Goal: Information Seeking & Learning: Understand process/instructions

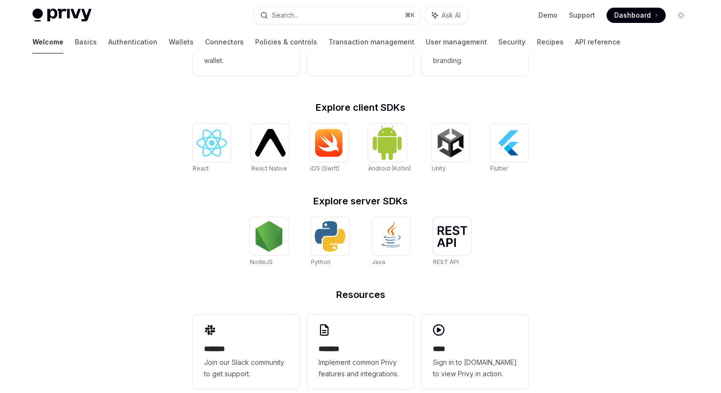
scroll to position [366, 0]
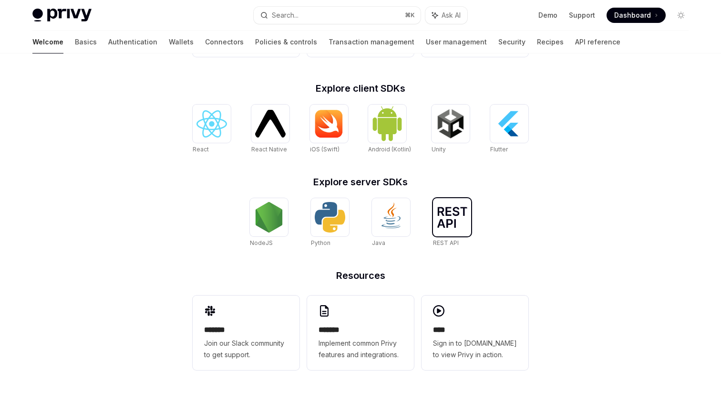
click at [436, 219] on div at bounding box center [452, 217] width 38 height 38
type textarea "*"
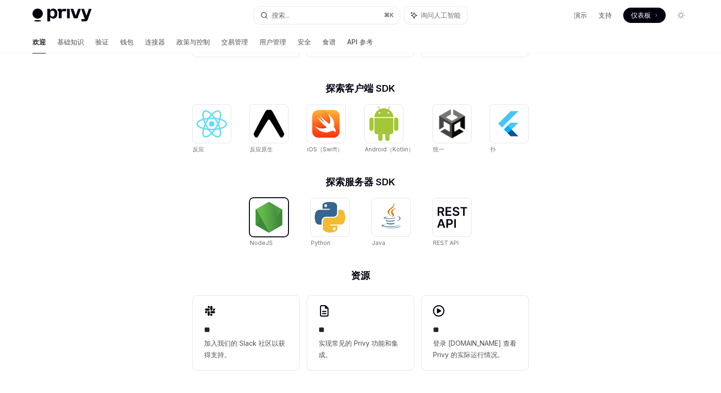
click at [277, 218] on img at bounding box center [269, 217] width 31 height 31
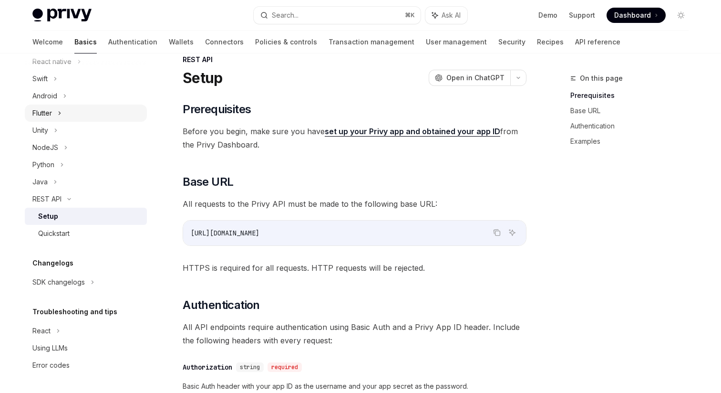
scroll to position [31, 0]
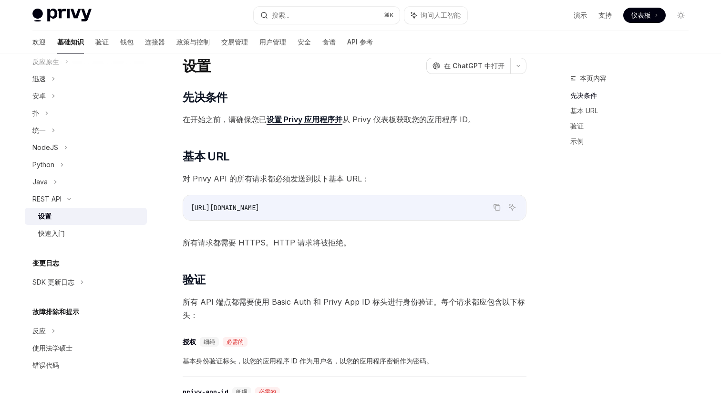
type textarea "*"
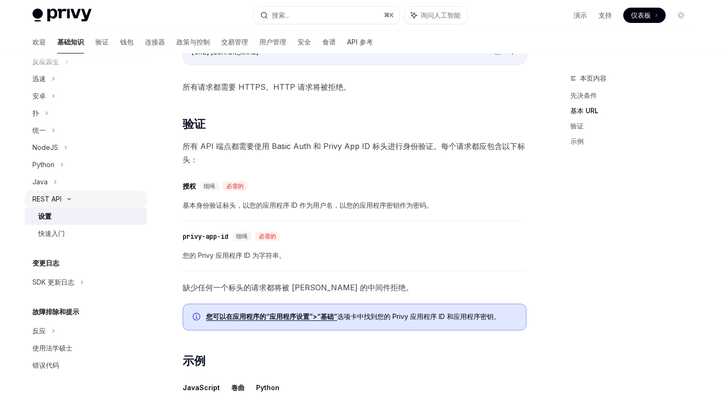
scroll to position [452, 0]
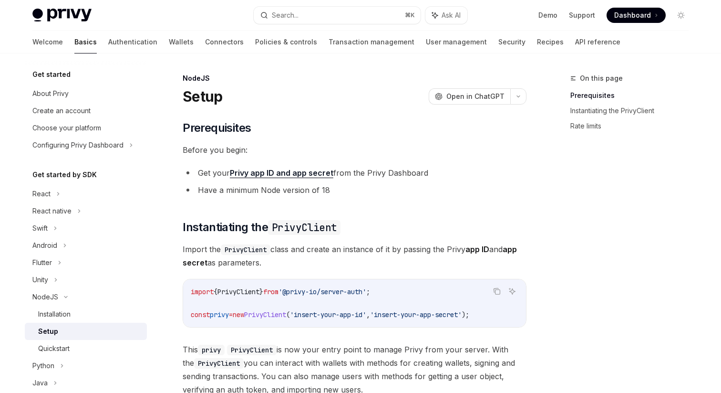
scroll to position [72, 0]
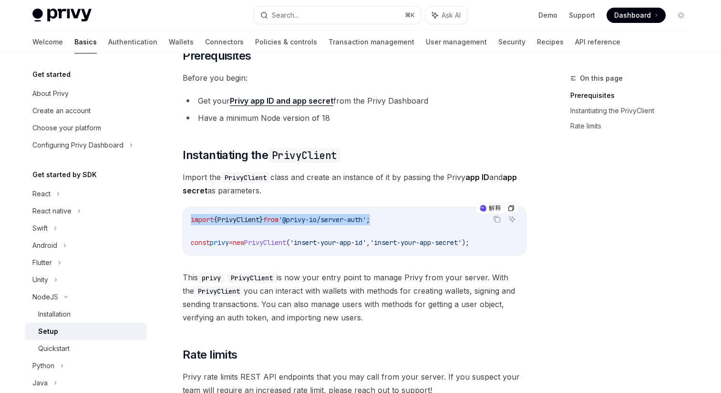
drag, startPoint x: 187, startPoint y: 219, endPoint x: 400, endPoint y: 218, distance: 212.8
click at [400, 218] on div "import { PrivyClient } from '@privy-io/server-auth' ; const privy = new PrivyCl…" at bounding box center [354, 231] width 343 height 48
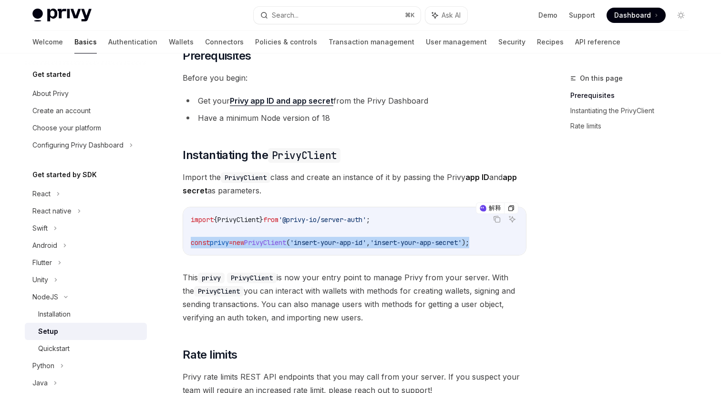
drag, startPoint x: 189, startPoint y: 241, endPoint x: 504, endPoint y: 248, distance: 314.9
click at [504, 248] on div "import { PrivyClient } from '@privy-io/server-auth' ; const privy = new PrivyCl…" at bounding box center [354, 231] width 343 height 48
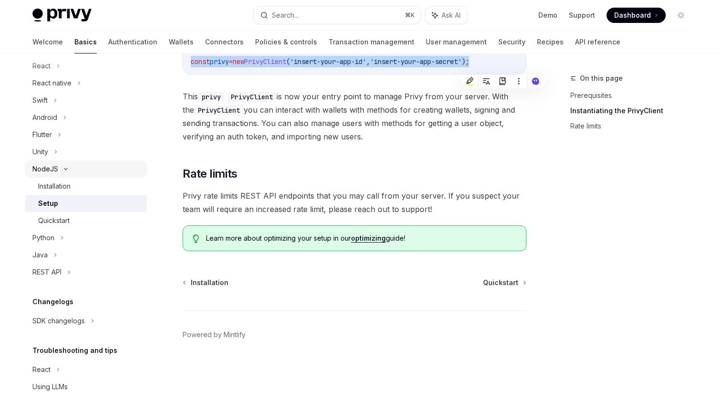
scroll to position [132, 0]
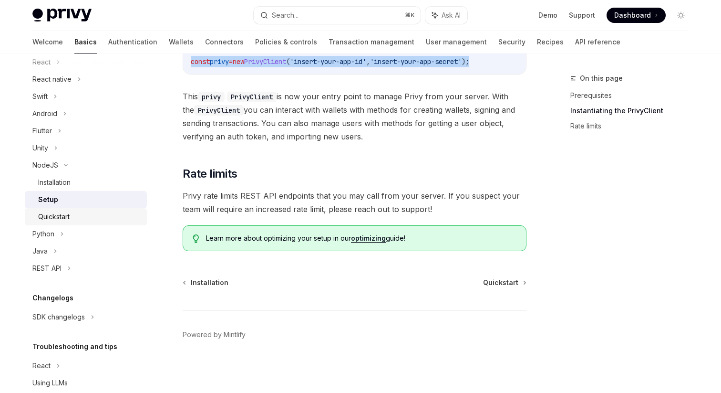
click at [62, 217] on div "Quickstart" at bounding box center [53, 216] width 31 height 11
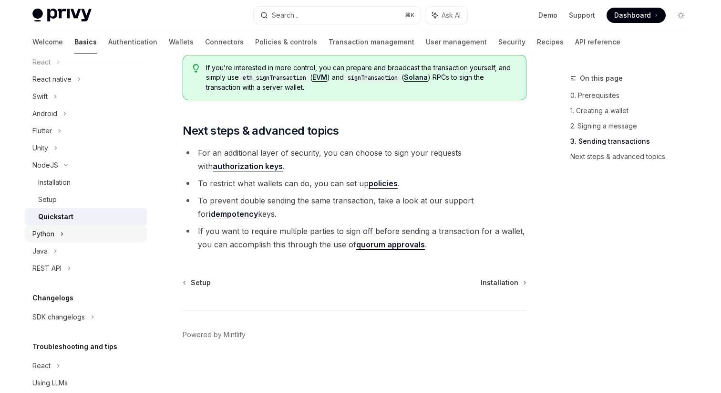
scroll to position [167, 0]
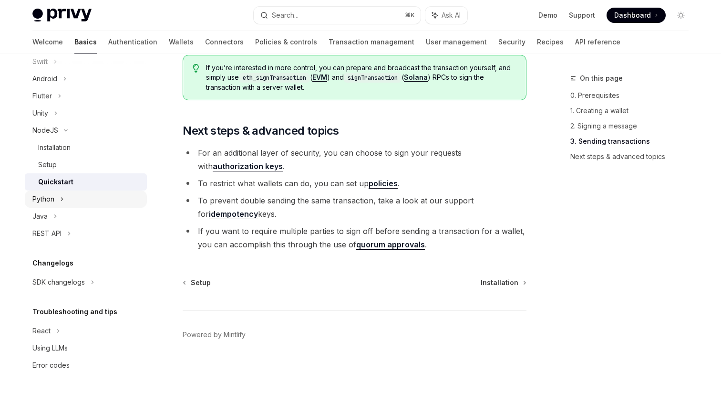
click at [66, 201] on div "Python" at bounding box center [86, 198] width 122 height 17
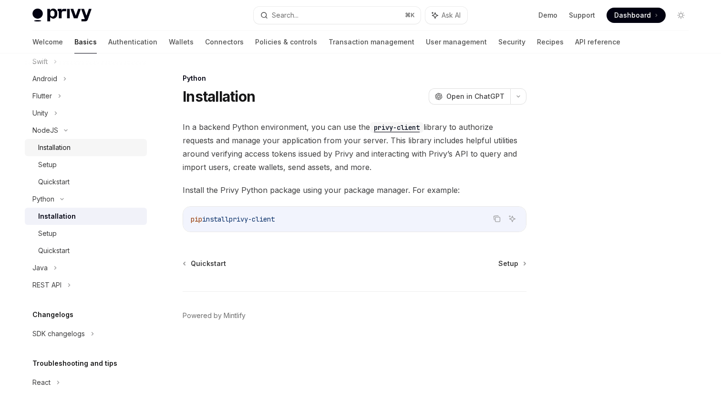
click at [65, 142] on div "Installation" at bounding box center [54, 147] width 32 height 11
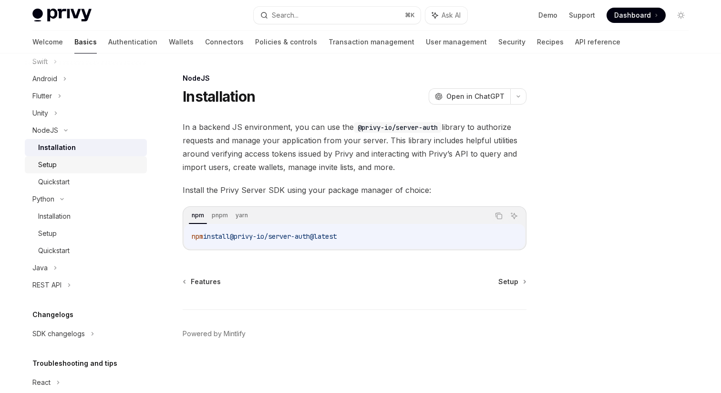
click at [62, 157] on link "Setup" at bounding box center [86, 164] width 122 height 17
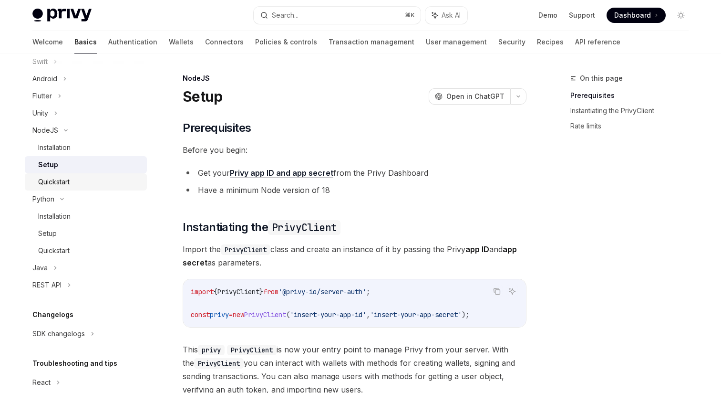
click at [61, 180] on div "Quickstart" at bounding box center [53, 181] width 31 height 11
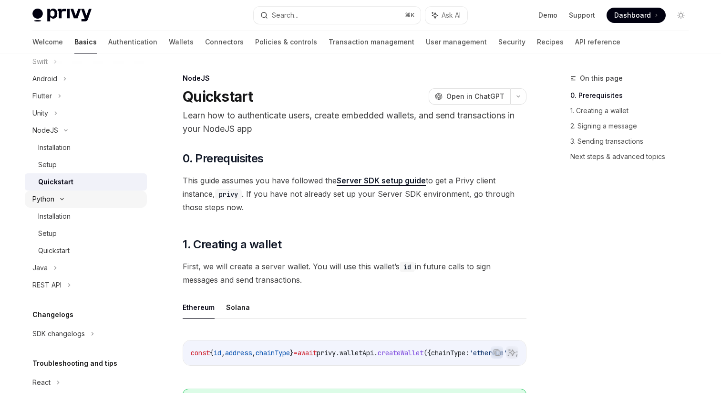
scroll to position [190, 0]
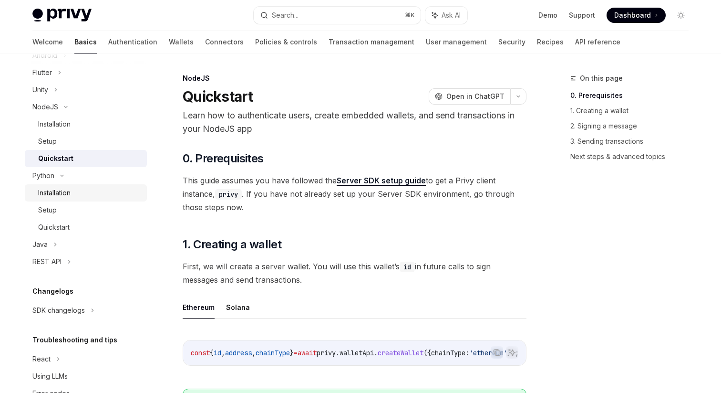
click at [69, 199] on link "Installation" at bounding box center [86, 192] width 122 height 17
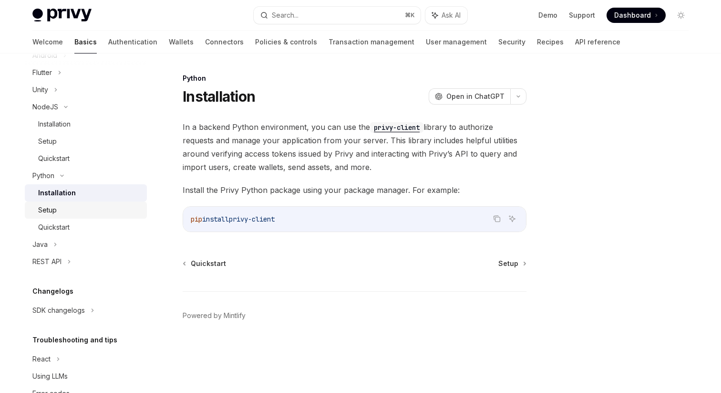
click at [63, 210] on div "Setup" at bounding box center [89, 209] width 103 height 11
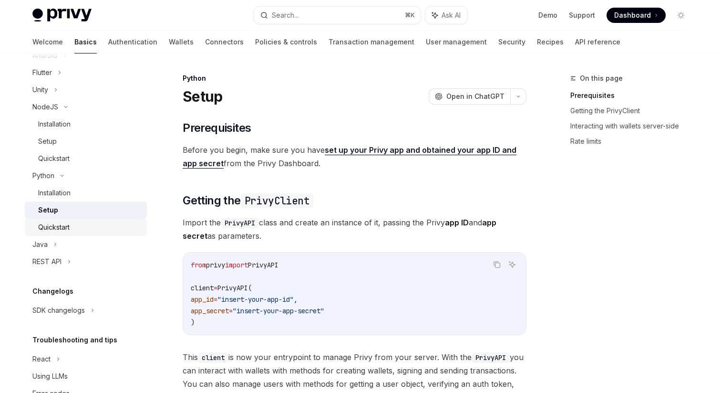
click at [63, 219] on link "Quickstart" at bounding box center [86, 227] width 122 height 17
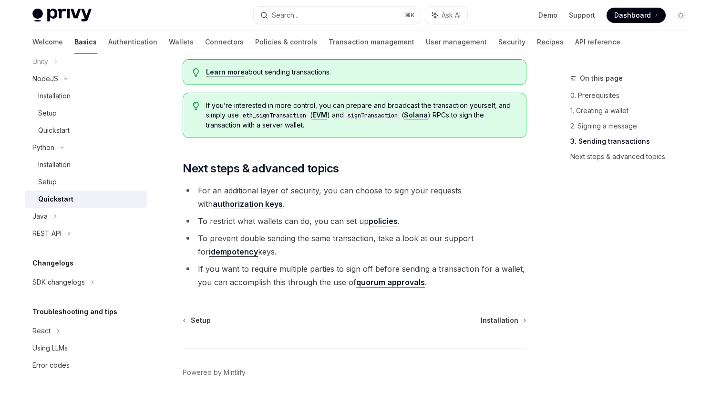
scroll to position [1038, 0]
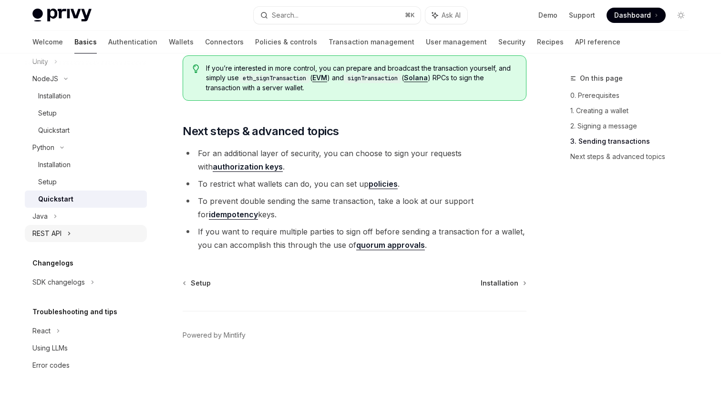
click at [85, 227] on div "REST API" at bounding box center [86, 233] width 122 height 17
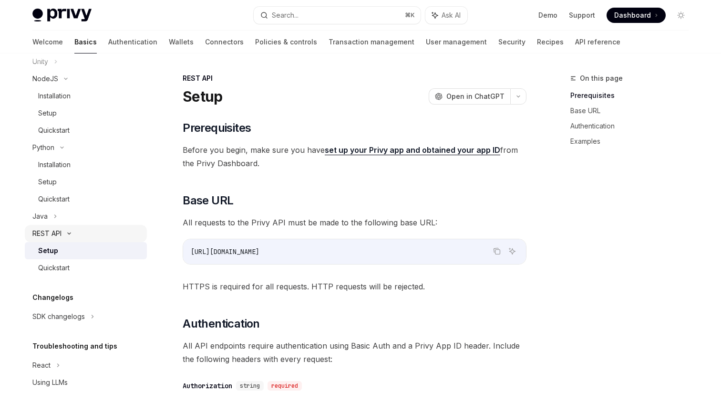
click at [85, 227] on div "REST API" at bounding box center [86, 233] width 122 height 17
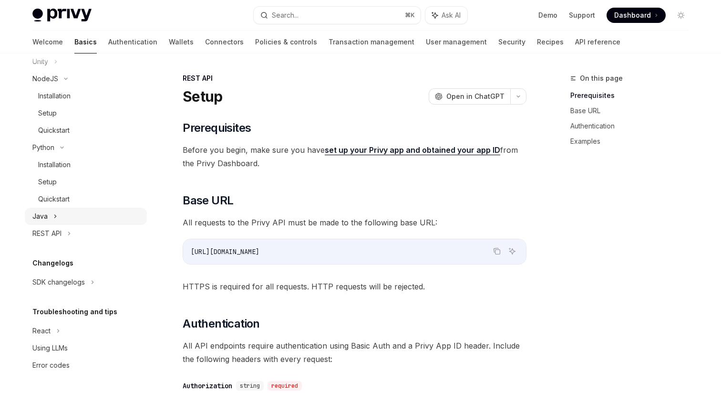
click at [75, 218] on div "Java" at bounding box center [86, 216] width 122 height 17
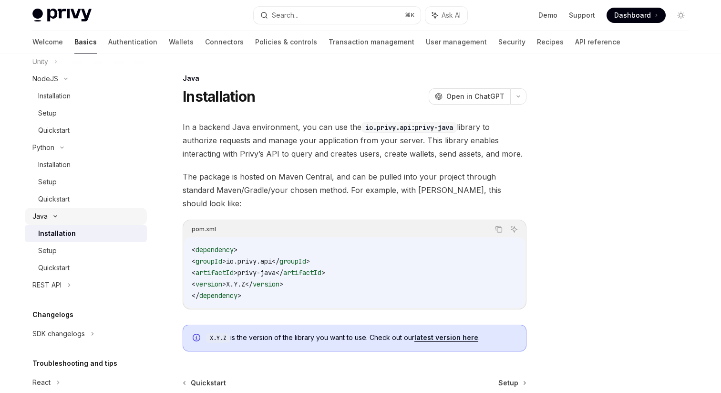
click at [75, 218] on div "Java" at bounding box center [86, 216] width 122 height 17
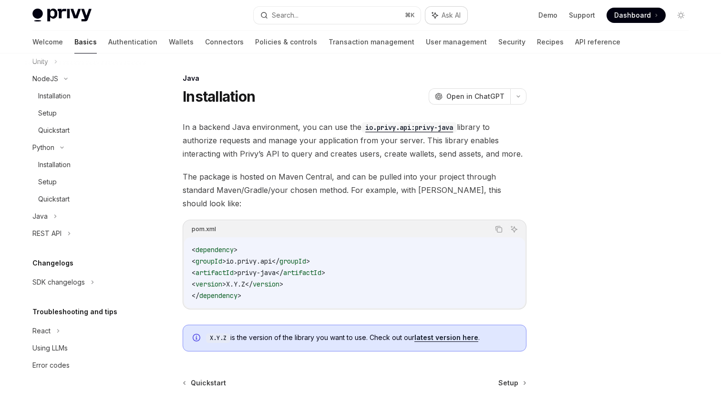
click at [447, 11] on span "Ask AI" at bounding box center [451, 15] width 19 height 10
click at [707, 66] on icon at bounding box center [708, 65] width 4 height 4
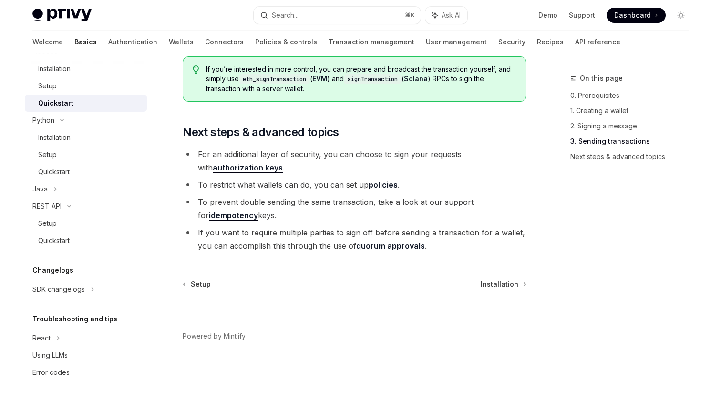
scroll to position [1037, 0]
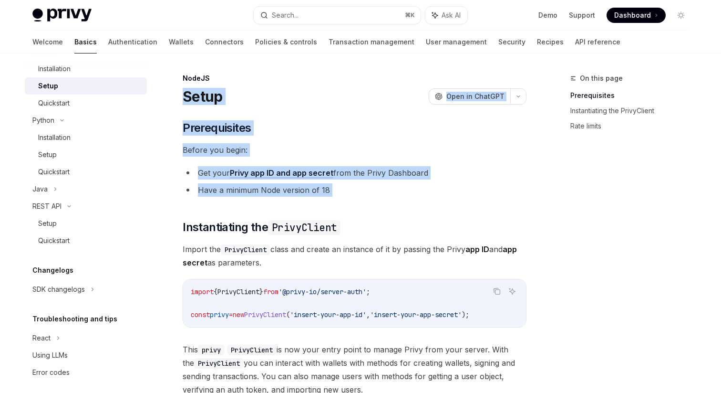
drag, startPoint x: 184, startPoint y: 95, endPoint x: 334, endPoint y: 203, distance: 185.6
click at [334, 203] on div "NodeJS Setup OpenAI Open in ChatGPT OpenAI Open in ChatGPT ​ Prerequisites Befo…" at bounding box center [265, 359] width 527 height 573
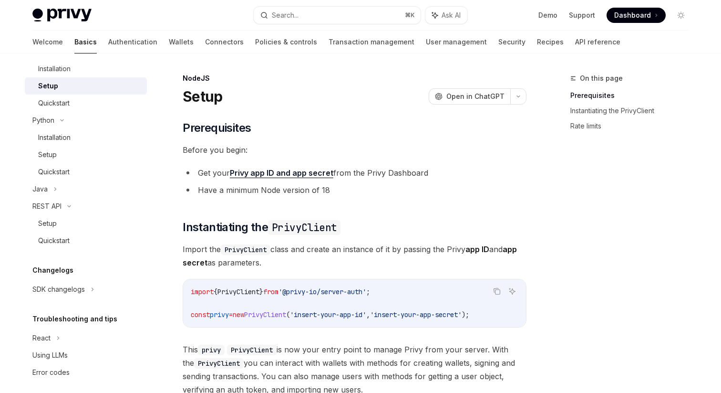
click at [334, 187] on li "Have a minimum Node version of 18" at bounding box center [355, 189] width 344 height 13
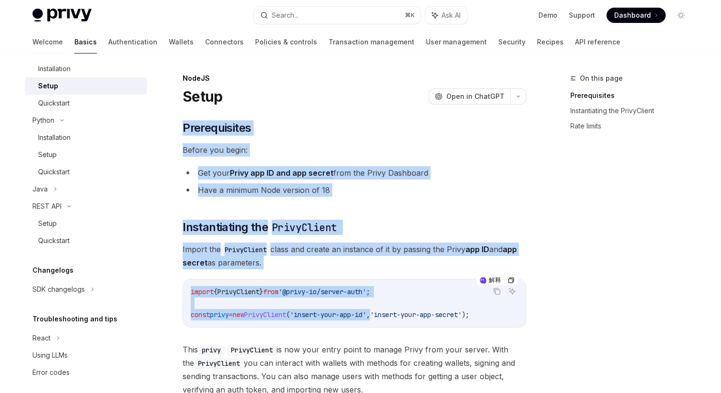
drag, startPoint x: 183, startPoint y: 125, endPoint x: 395, endPoint y: 312, distance: 283.2
click at [395, 312] on div "​ Prerequisites Before you begin: Get your Privy app ID and app secret from the…" at bounding box center [355, 312] width 344 height 384
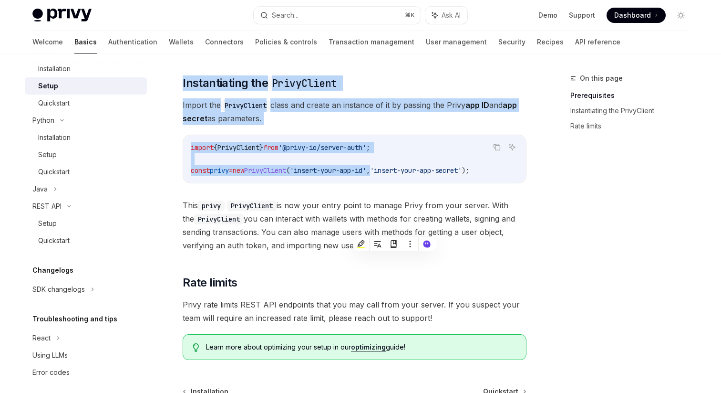
scroll to position [145, 0]
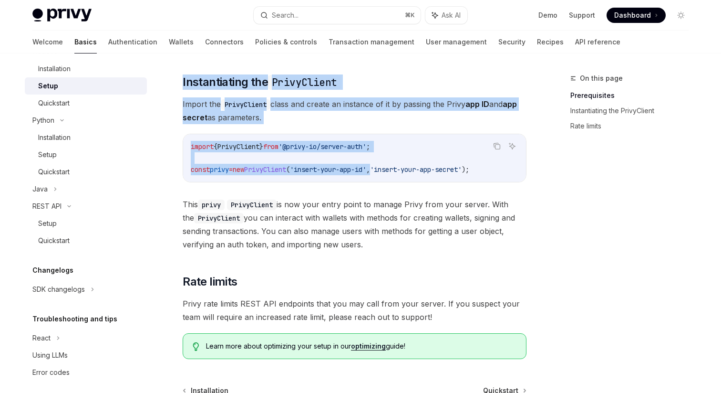
click at [64, 18] on img at bounding box center [61, 15] width 59 height 13
type textarea "*"
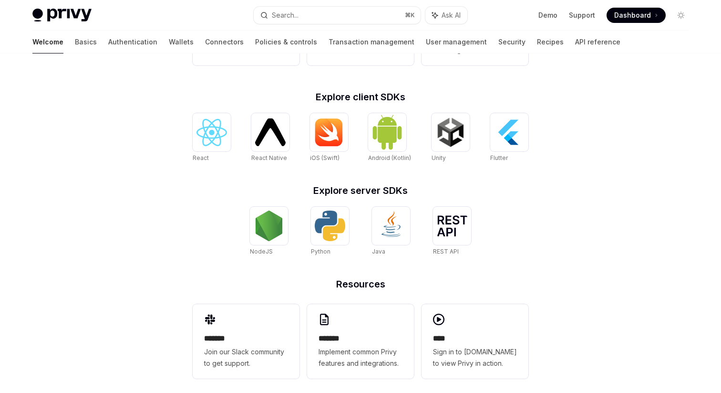
scroll to position [366, 0]
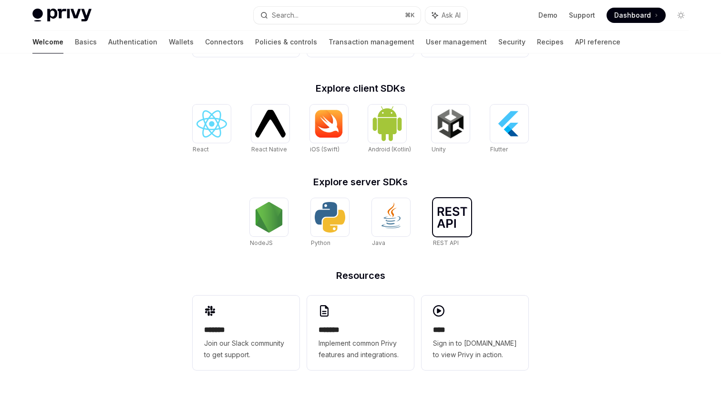
click at [439, 229] on div at bounding box center [452, 217] width 38 height 38
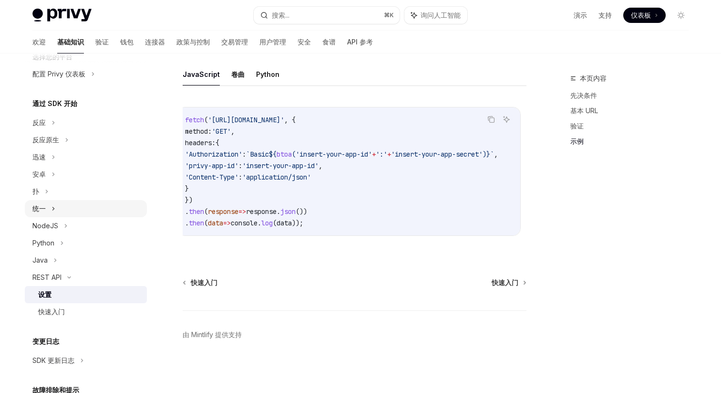
scroll to position [79, 0]
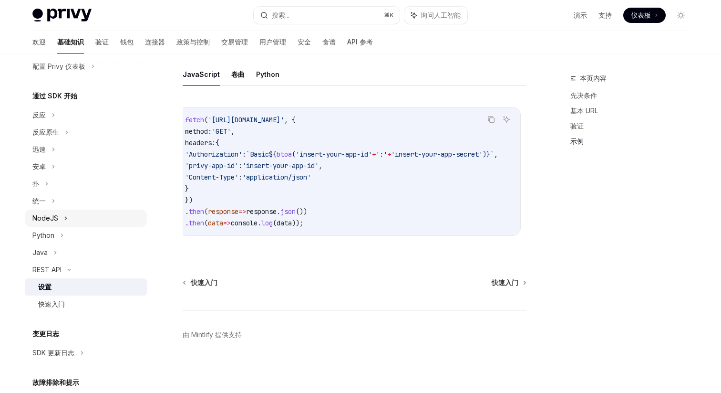
click at [58, 215] on div "NodeJS" at bounding box center [86, 217] width 122 height 17
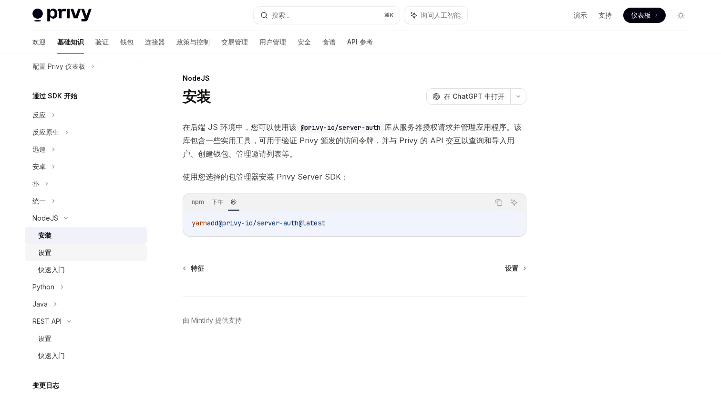
click at [88, 245] on link "设置" at bounding box center [86, 252] width 122 height 17
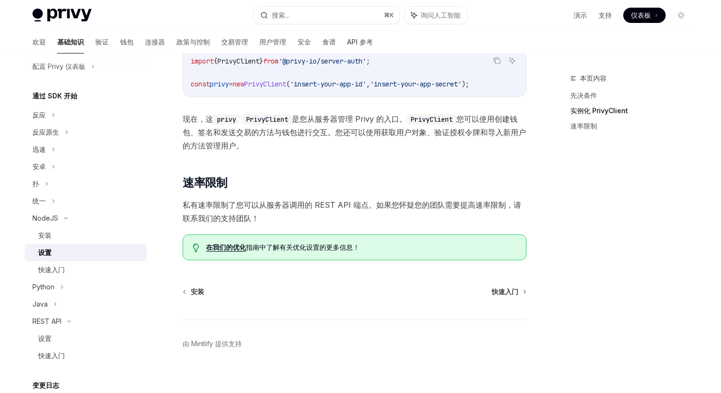
scroll to position [226, 0]
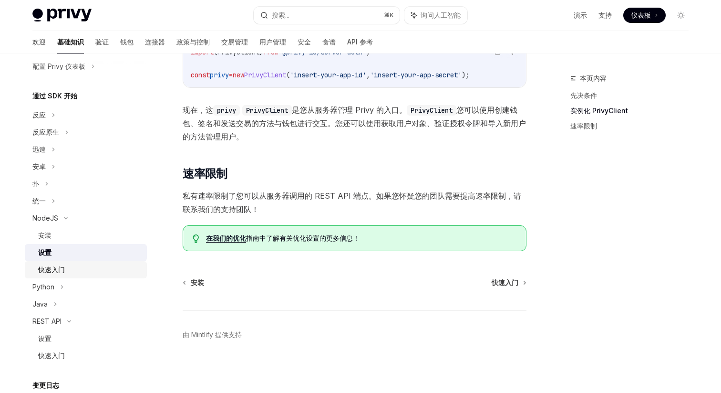
click at [67, 264] on div "快速入门" at bounding box center [89, 269] width 103 height 11
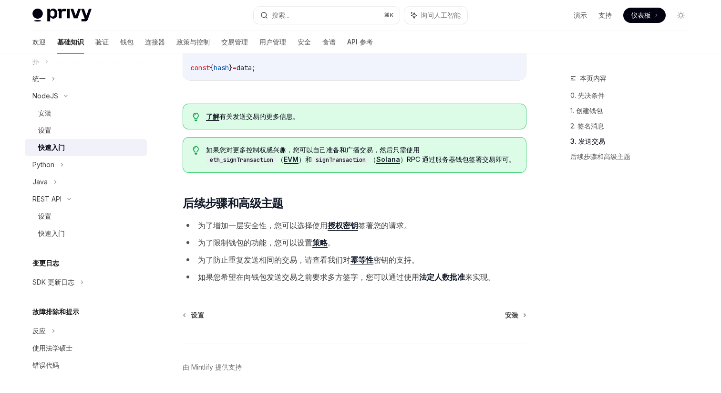
scroll to position [921, 0]
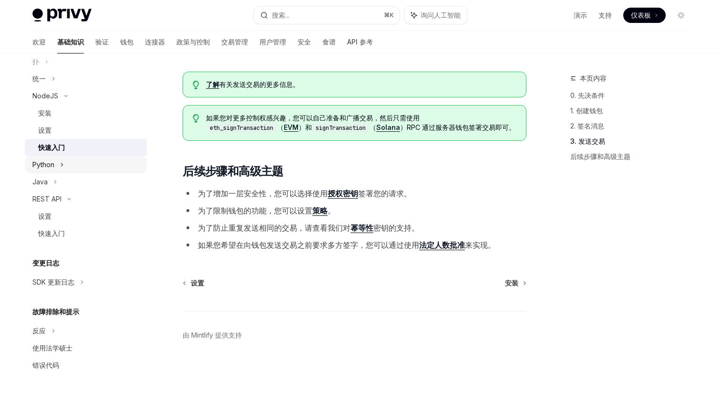
click at [56, 166] on div "Python" at bounding box center [86, 164] width 122 height 17
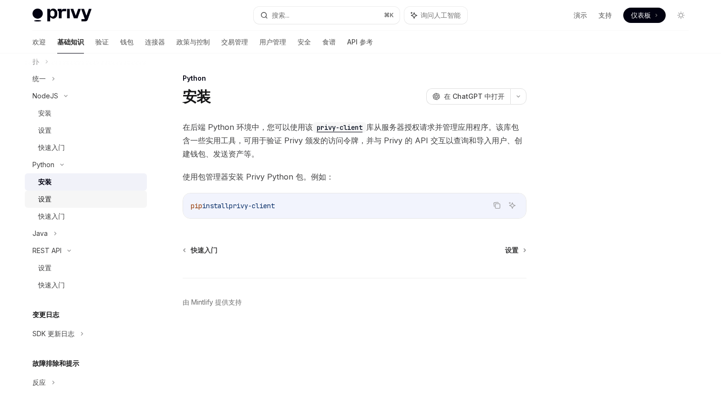
click at [48, 198] on font "设置" at bounding box center [44, 199] width 13 height 8
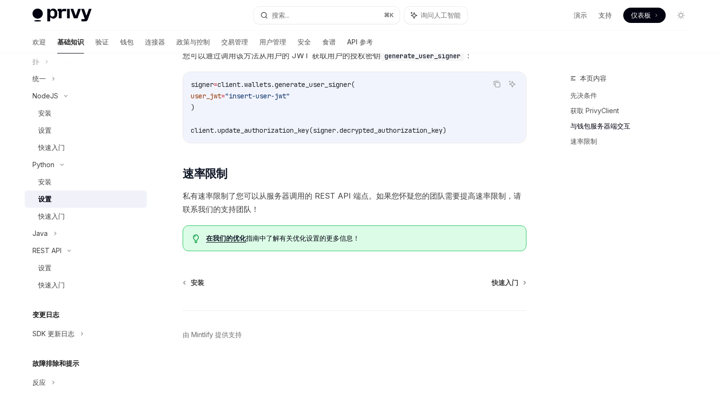
scroll to position [396, 0]
click at [66, 215] on div "快速入门" at bounding box center [89, 215] width 103 height 11
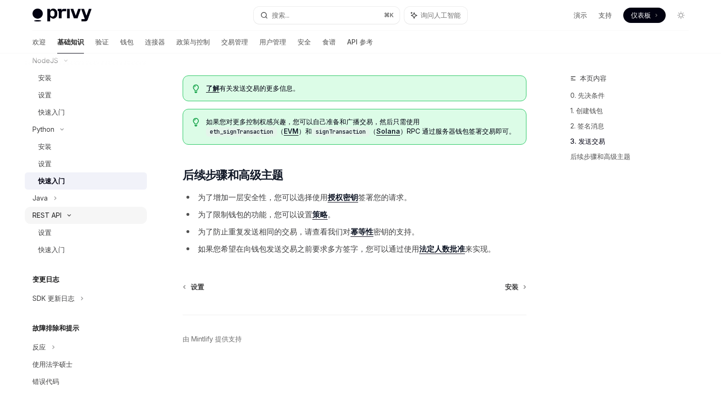
scroll to position [252, 0]
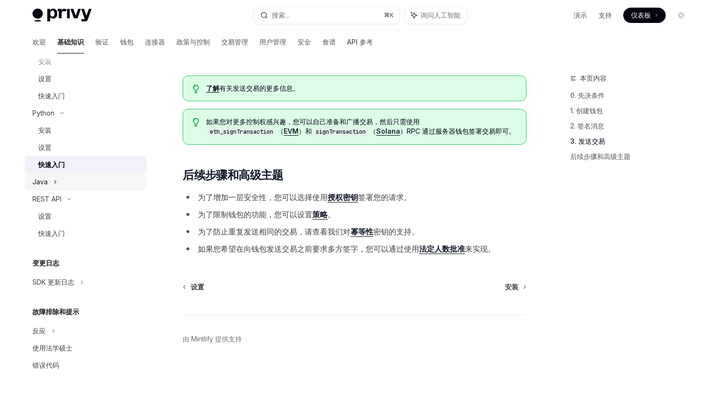
click at [55, 183] on icon at bounding box center [55, 181] width 4 height 11
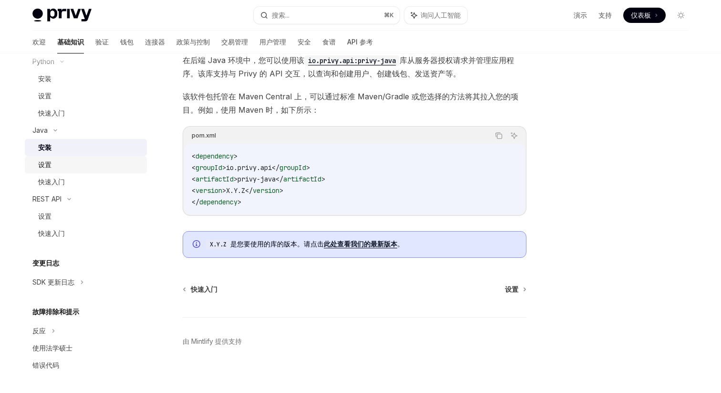
scroll to position [73, 0]
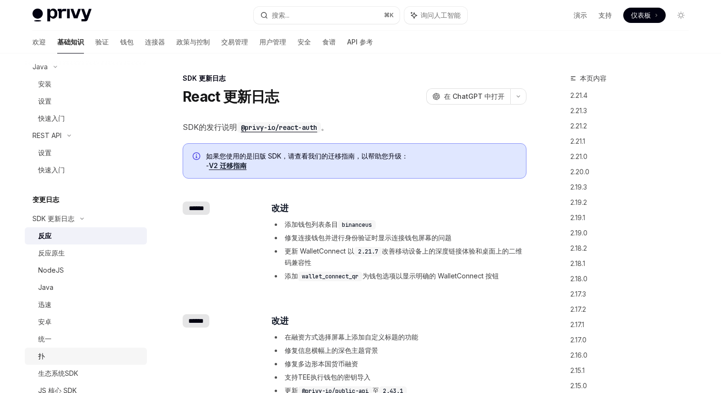
scroll to position [343, 0]
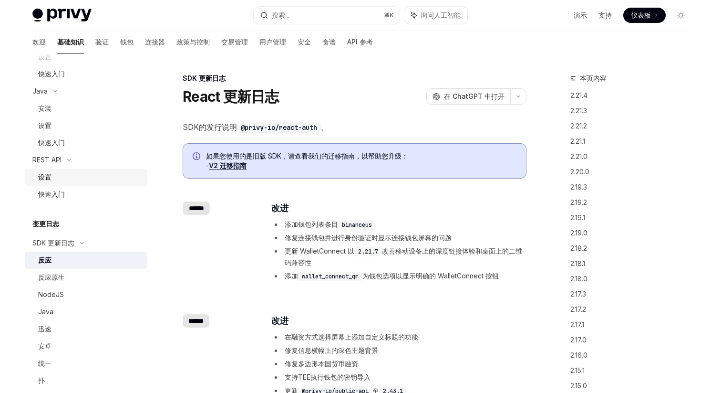
click at [56, 171] on div "设置" at bounding box center [89, 176] width 103 height 11
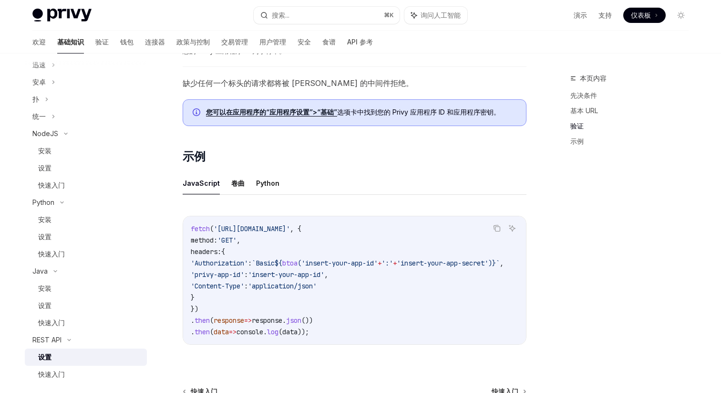
scroll to position [153, 0]
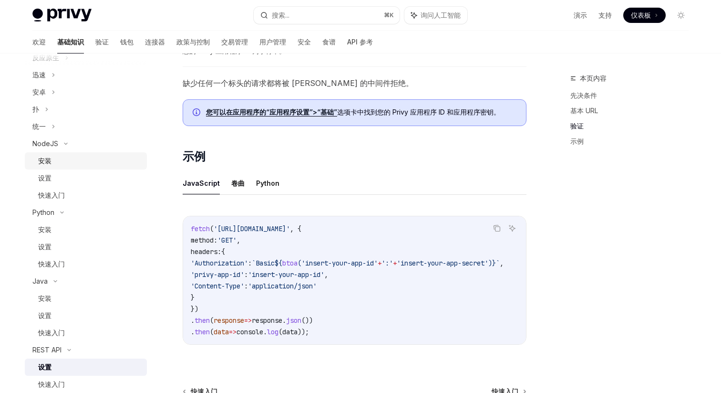
click at [68, 159] on div "安装" at bounding box center [89, 160] width 103 height 11
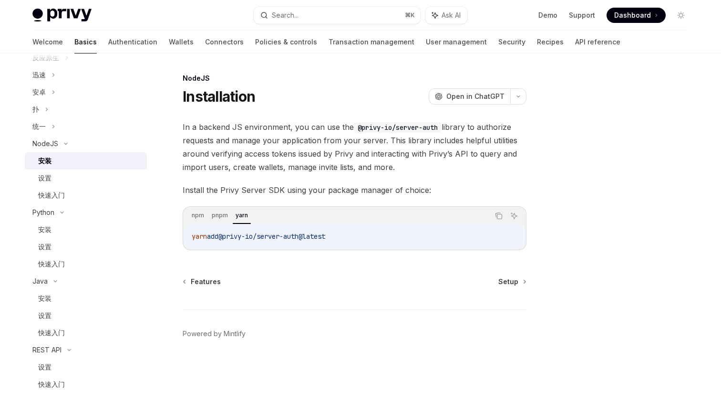
type textarea "*"
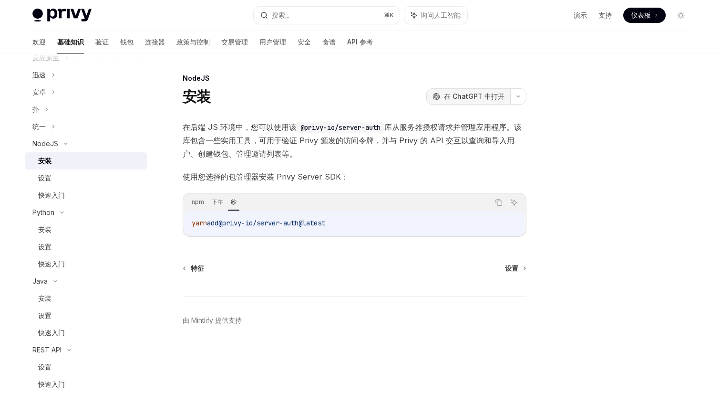
click at [447, 95] on font "在 ChatGPT 中打开" at bounding box center [474, 96] width 61 height 8
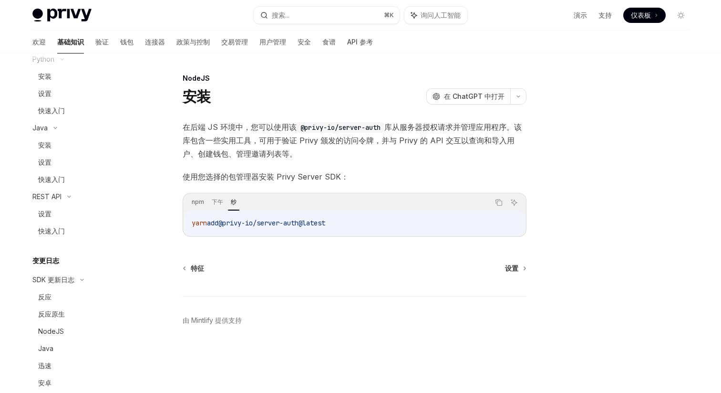
scroll to position [441, 0]
